Goal: Ask a question

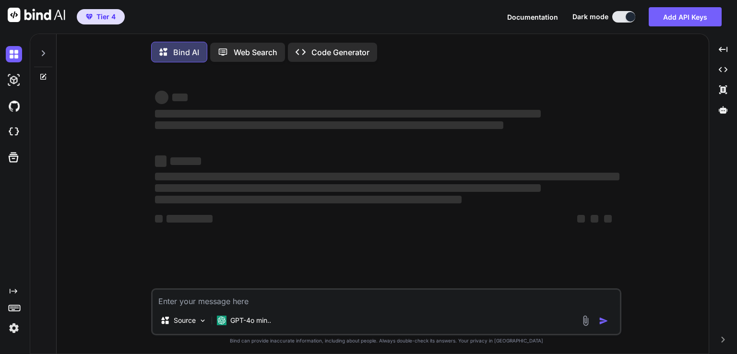
type textarea "x"
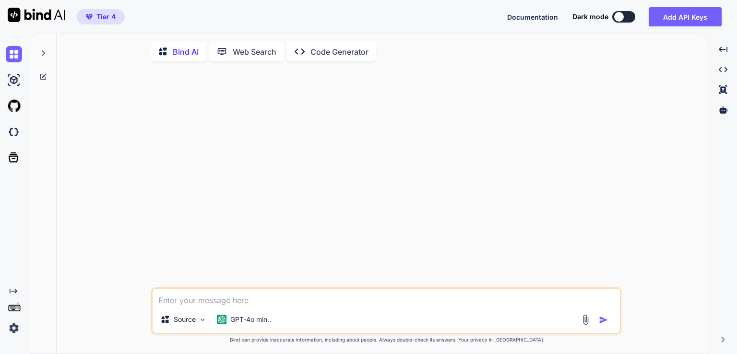
type textarea "x"
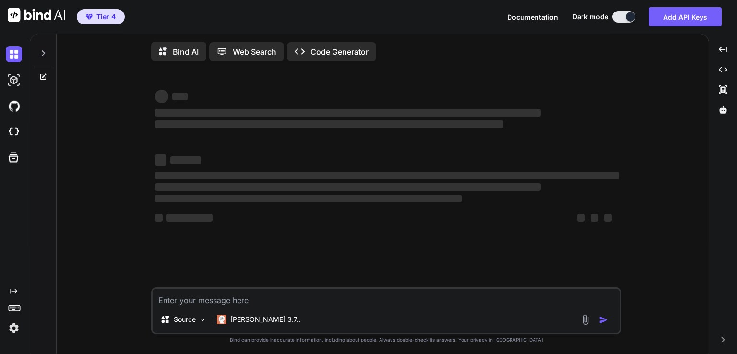
type textarea "x"
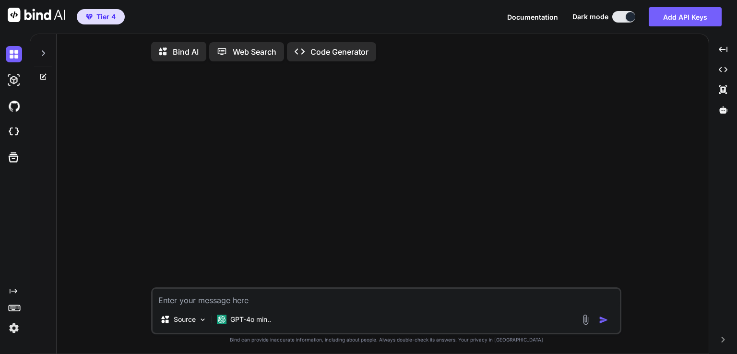
type textarea "x"
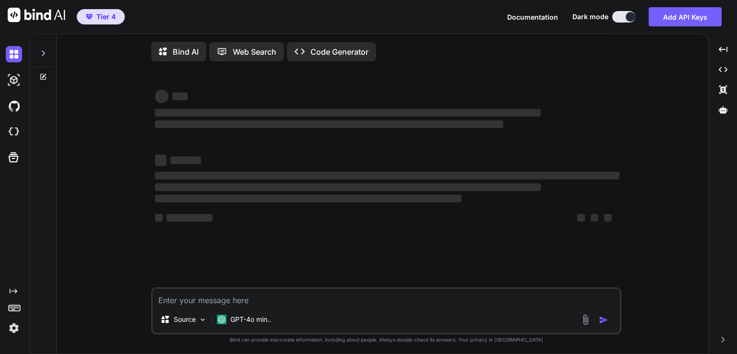
type textarea "x"
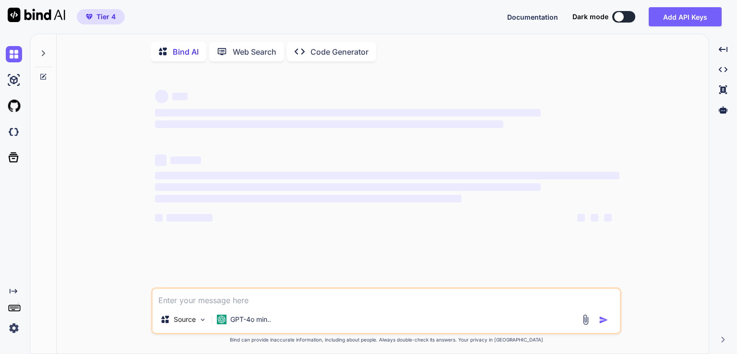
type textarea "x"
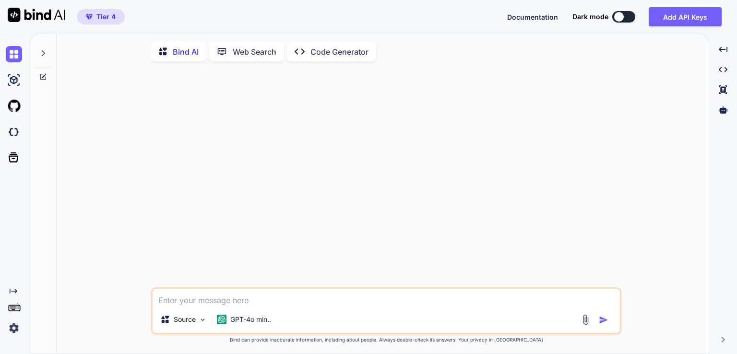
type textarea "x"
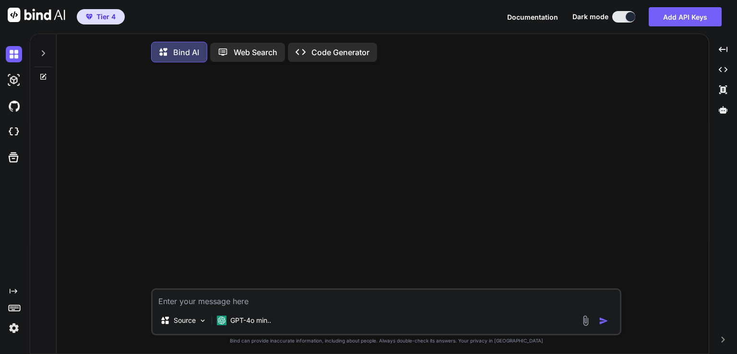
type textarea "x"
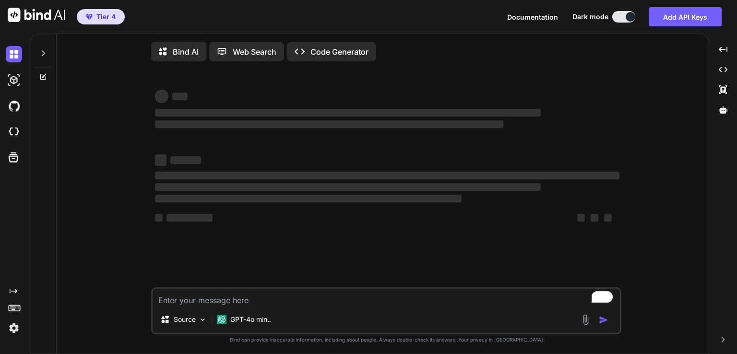
type textarea "x"
